Goal: Information Seeking & Learning: Learn about a topic

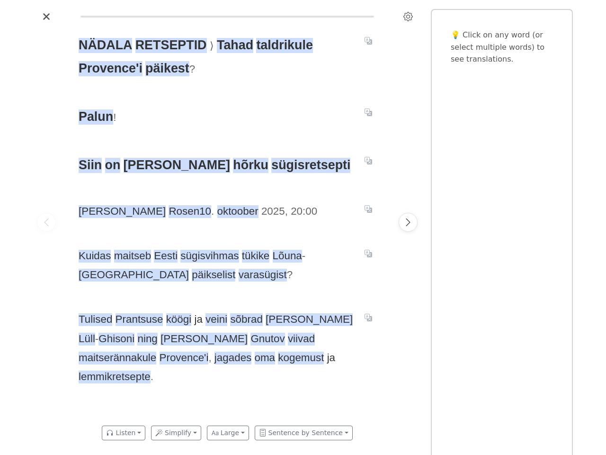
click at [303, 227] on div "NÄDALA RETSEPTID ⟩ Tahad taldrikule Provence'i päikest ? Palun ! Siin on kolm h…" at bounding box center [227, 221] width 316 height 395
click at [408, 17] on icon "Settings" at bounding box center [407, 16] width 9 height 9
click at [227, 45] on span "Tahad" at bounding box center [235, 45] width 36 height 15
click at [276, 45] on span "taldrikule" at bounding box center [284, 45] width 56 height 15
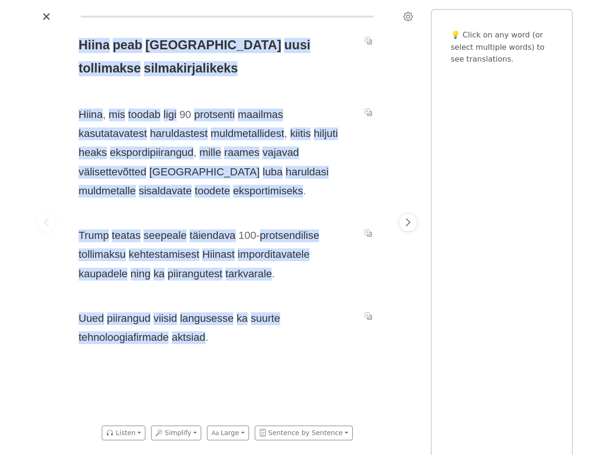
click at [303, 227] on span "[PERSON_NAME] teatas seepeale täiendava 100 - protsendilise tollimaksu kehtesta…" at bounding box center [216, 254] width 275 height 57
click at [408, 17] on icon "Settings" at bounding box center [407, 16] width 9 height 9
click at [128, 45] on div "Reader settings Reader settings Quick word lookup Open translation panel by def…" at bounding box center [303, 227] width 606 height 455
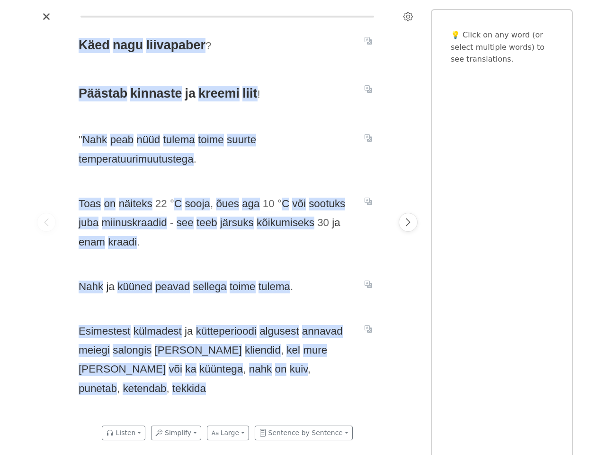
click at [408, 17] on icon "Settings" at bounding box center [407, 16] width 9 height 9
click at [174, 45] on div "Reader settings Reader settings Quick word lookup Open translation panel by def…" at bounding box center [303, 227] width 606 height 455
click at [368, 41] on icon "Translate sentence" at bounding box center [369, 41] width 8 height 8
click at [102, 94] on span "Päästab" at bounding box center [103, 93] width 49 height 15
click at [153, 94] on span "kinnaste" at bounding box center [156, 93] width 52 height 15
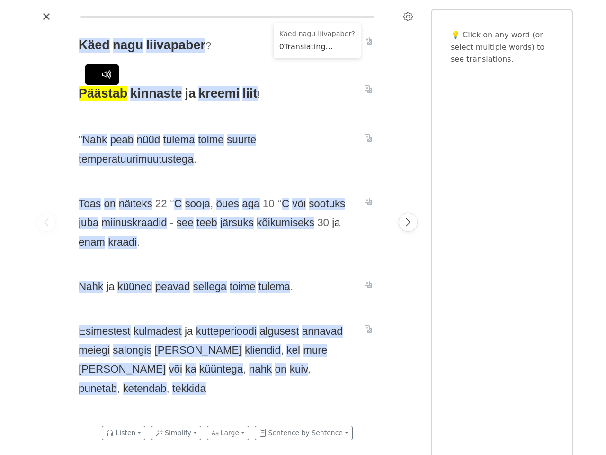
click at [187, 94] on span "ja" at bounding box center [190, 93] width 10 height 15
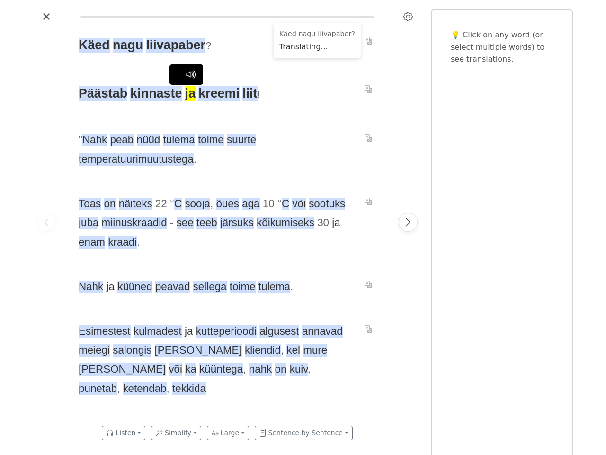
click at [215, 94] on span "kreemi" at bounding box center [218, 93] width 41 height 15
